Goal: Transaction & Acquisition: Purchase product/service

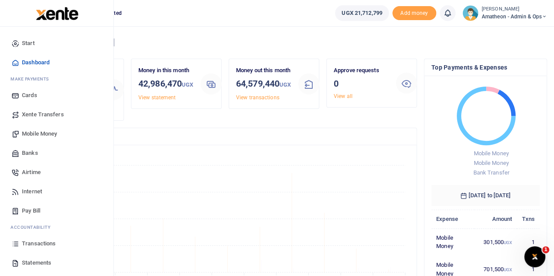
click at [28, 137] on span "Mobile Money" at bounding box center [39, 134] width 35 height 9
click at [28, 132] on span "Mobile Money" at bounding box center [39, 134] width 35 height 9
click at [32, 112] on span "Xente Transfers" at bounding box center [43, 114] width 42 height 9
click at [32, 132] on span "Mobile Money" at bounding box center [39, 134] width 35 height 9
click at [32, 134] on span "Mobile Money" at bounding box center [39, 134] width 35 height 9
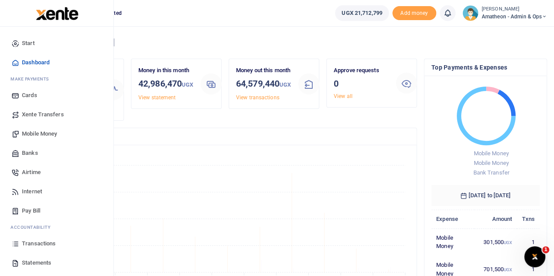
click at [32, 134] on span "Mobile Money" at bounding box center [39, 134] width 35 height 9
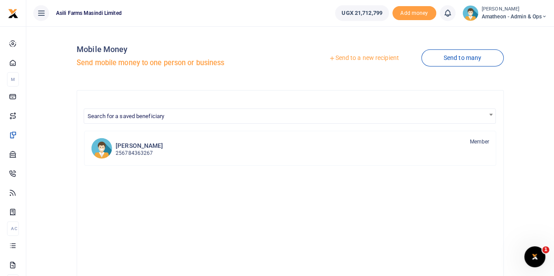
click at [350, 57] on link "Send to a new recipient" at bounding box center [364, 58] width 114 height 16
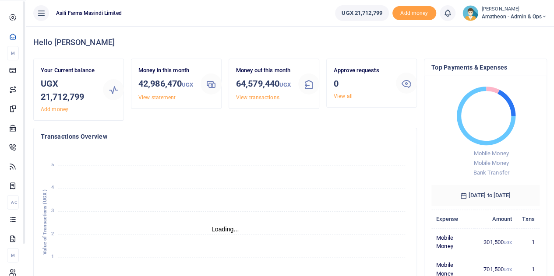
scroll to position [7, 7]
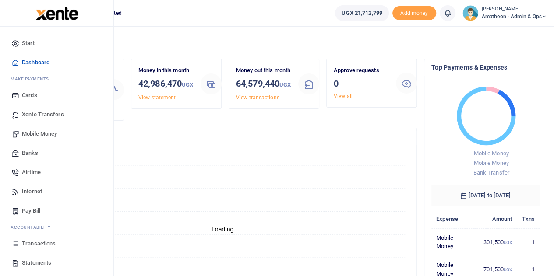
click at [35, 130] on span "Mobile Money" at bounding box center [39, 134] width 35 height 9
click at [34, 133] on span "Mobile Money" at bounding box center [39, 134] width 35 height 9
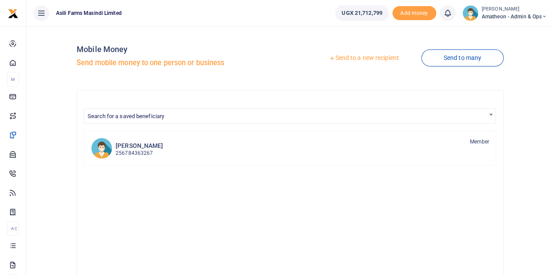
click at [358, 58] on link "Send to a new recipient" at bounding box center [364, 58] width 114 height 16
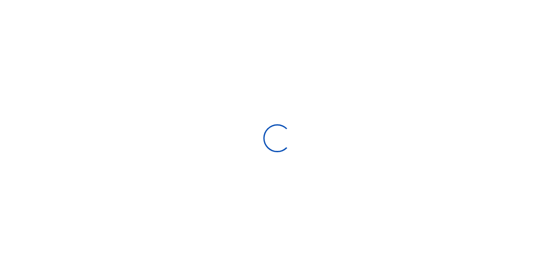
select select "Loading bundles"
select select
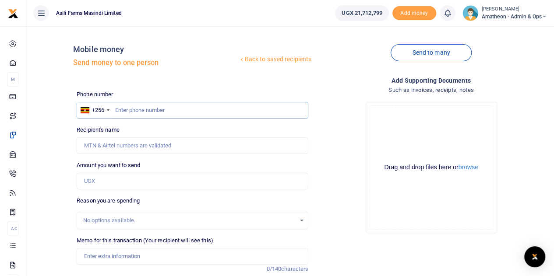
click at [135, 110] on input "text" at bounding box center [193, 110] width 232 height 17
click at [466, 165] on button "browse" at bounding box center [468, 167] width 20 height 7
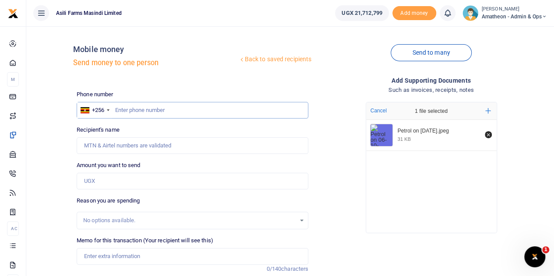
click at [166, 110] on input "text" at bounding box center [193, 110] width 232 height 17
type input "776038466"
type input "Nixson Alyao"
type input "776038466"
click at [109, 182] on input "Amount you want to send" at bounding box center [193, 181] width 232 height 17
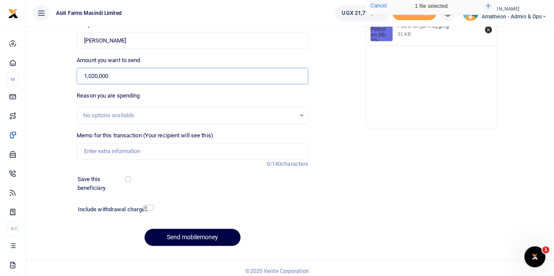
scroll to position [110, 0]
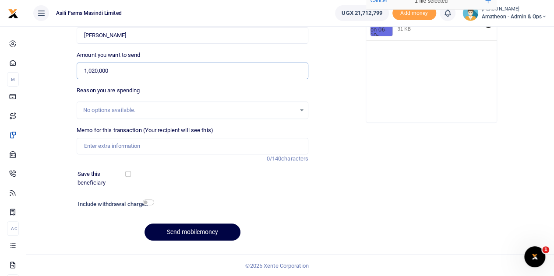
type input "1,020,000"
click at [116, 144] on input "Memo for this transaction (Your recipient will see this)" at bounding box center [193, 146] width 232 height 17
type input "Petrol 200L for one week for spraying transportation pumping water for homestea…"
click at [146, 203] on input "checkbox" at bounding box center [148, 203] width 11 height 6
checkbox input "true"
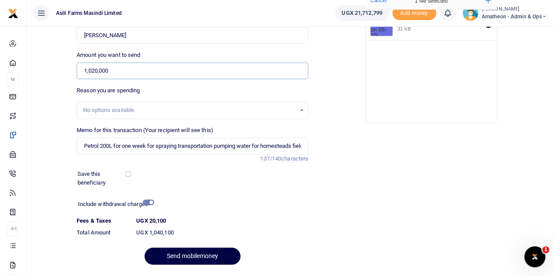
drag, startPoint x: 113, startPoint y: 70, endPoint x: 77, endPoint y: 72, distance: 36.4
click at [77, 72] on input "1,020,000" at bounding box center [193, 71] width 232 height 17
type input "1,040,100"
click at [149, 201] on input "checkbox" at bounding box center [148, 203] width 11 height 6
checkbox input "false"
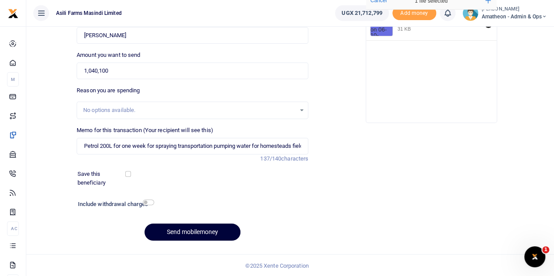
click at [194, 230] on button "Send mobilemoney" at bounding box center [193, 232] width 96 height 17
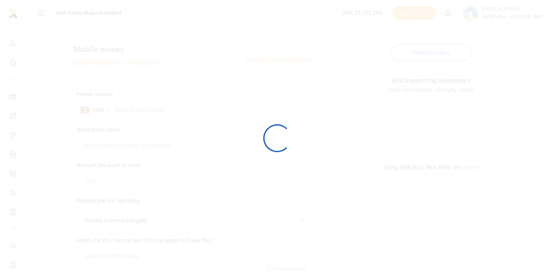
scroll to position [110, 0]
select select
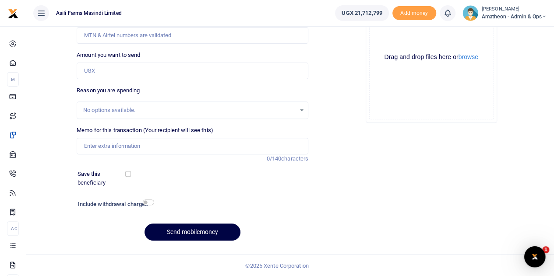
scroll to position [0, 0]
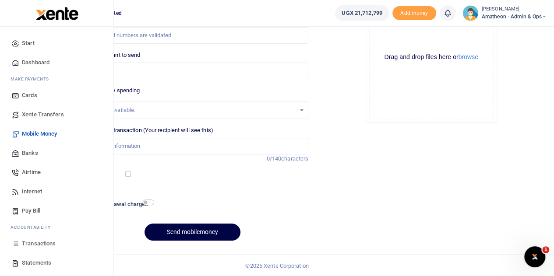
click at [32, 261] on span "Statements" at bounding box center [36, 263] width 29 height 9
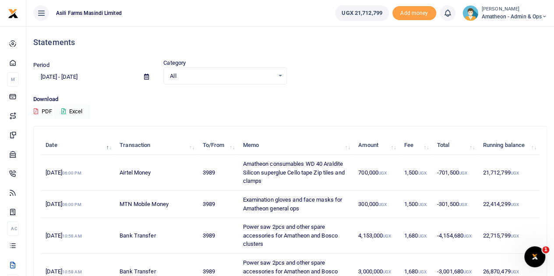
click at [145, 76] on icon at bounding box center [146, 77] width 5 height 6
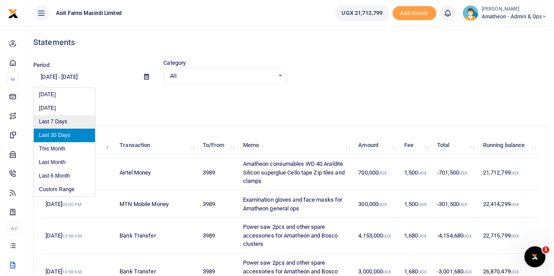
click at [58, 123] on li "Last 7 Days" at bounding box center [64, 122] width 61 height 14
type input "[DATE] - [DATE]"
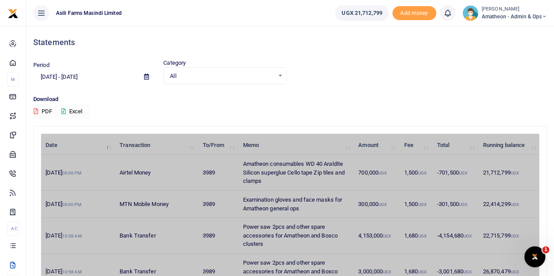
click at [77, 109] on button "Excel" at bounding box center [72, 111] width 36 height 15
